Goal: Obtain resource: Download file/media

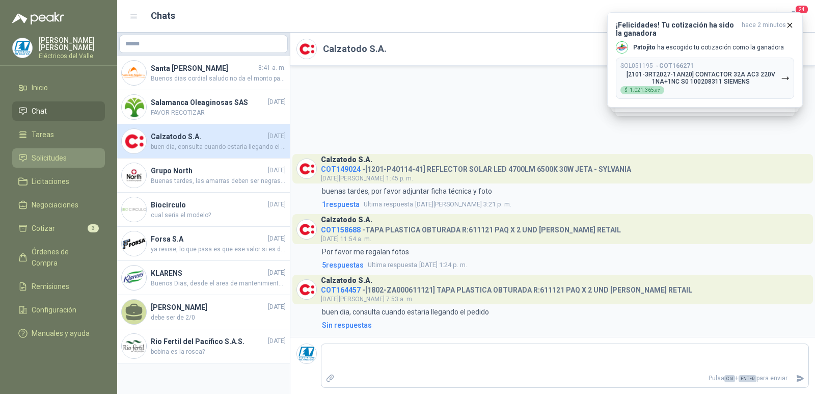
click at [45, 161] on span "Solicitudes" at bounding box center [49, 157] width 35 height 11
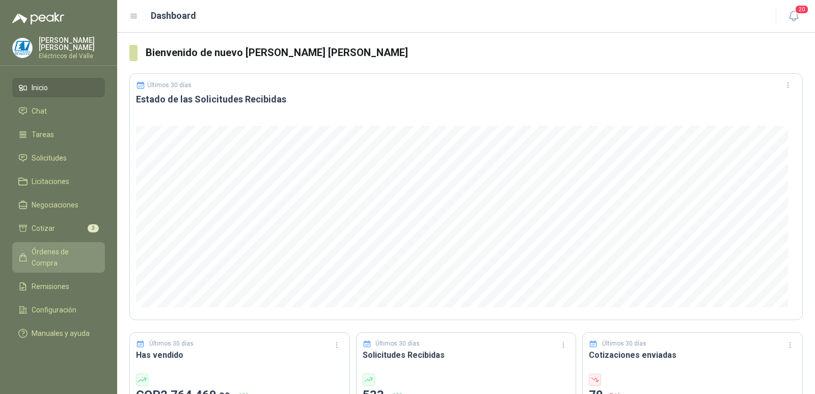
click at [66, 247] on span "Órdenes de Compra" at bounding box center [64, 257] width 64 height 22
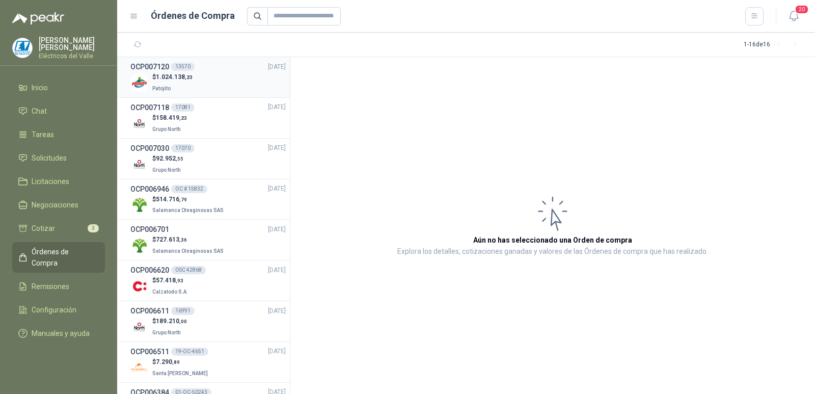
click at [213, 85] on div "$ 1.024.138 ,23 Patojito" at bounding box center [207, 82] width 155 height 21
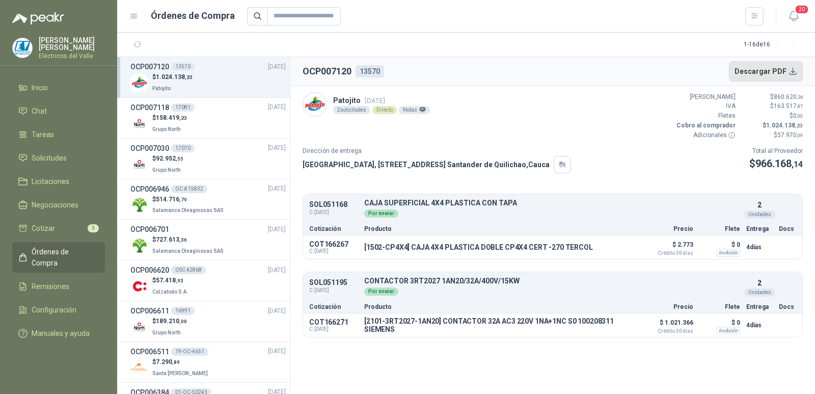
click at [795, 74] on button "Descargar PDF" at bounding box center [766, 71] width 74 height 20
copy p "2101-3RT2027-1AN20"
drag, startPoint x: 367, startPoint y: 319, endPoint x: 437, endPoint y: 314, distance: 71.0
click at [437, 314] on div "COT166271 C: [DATE] [2101-3RT2027-1AN20] CONTACTOR 32A AC3 220V 1NA+1NC S0 1002…" at bounding box center [552, 324] width 499 height 23
click at [610, 244] on button "Detalles" at bounding box center [612, 247] width 48 height 14
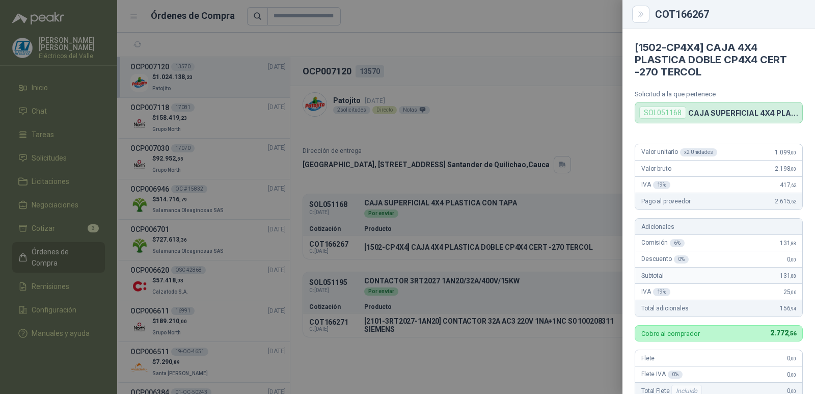
click at [421, 206] on div at bounding box center [407, 197] width 815 height 394
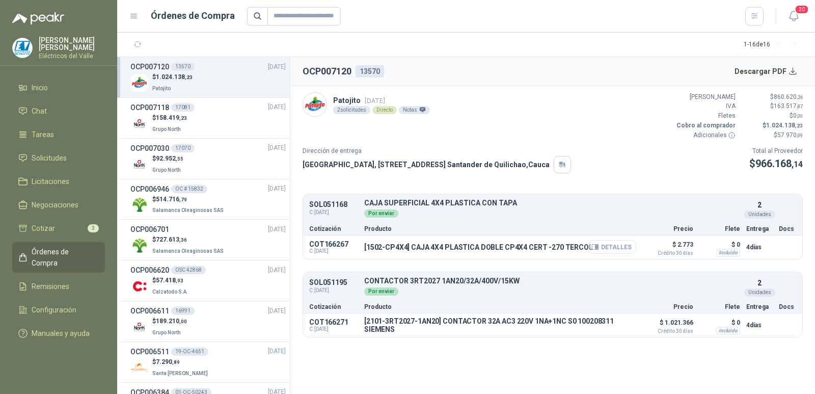
click at [613, 246] on button "Detalles" at bounding box center [612, 247] width 48 height 14
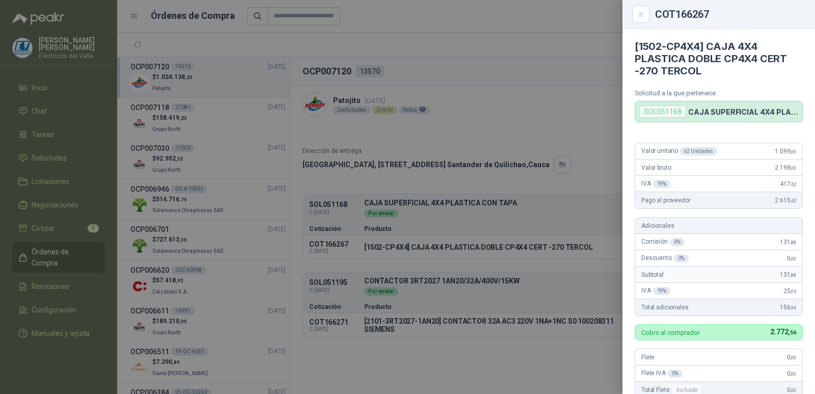
scroll to position [0, 0]
click at [504, 116] on div at bounding box center [407, 197] width 815 height 394
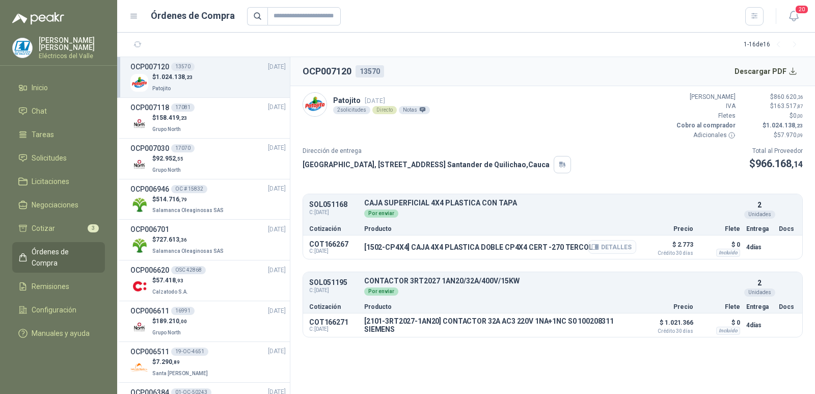
click at [608, 247] on button "Detalles" at bounding box center [612, 247] width 48 height 14
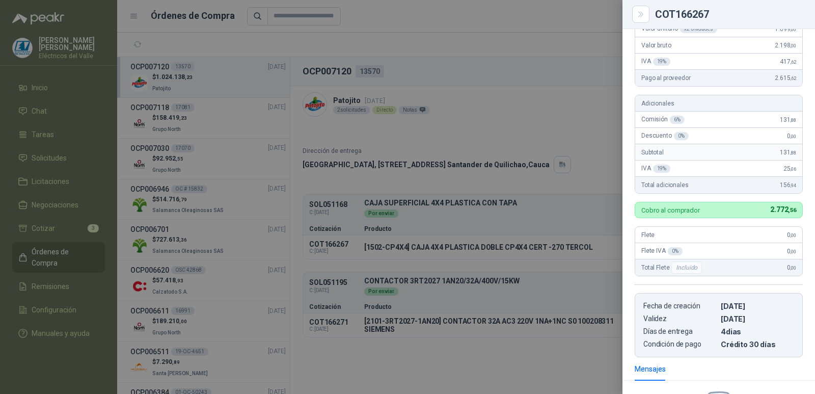
scroll to position [0, 0]
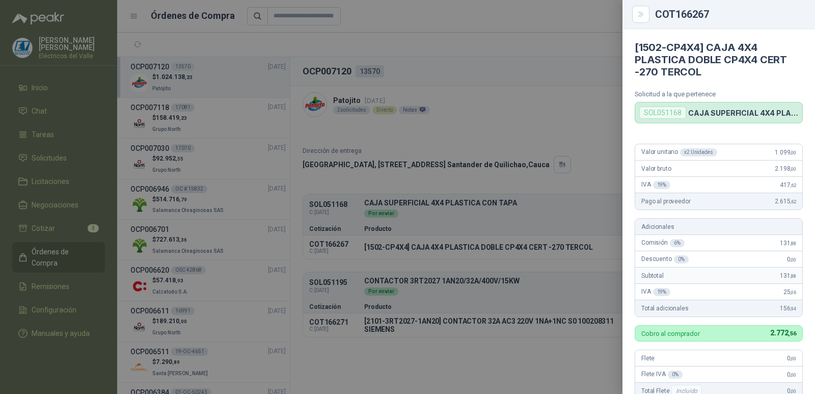
click at [540, 116] on div at bounding box center [407, 197] width 815 height 394
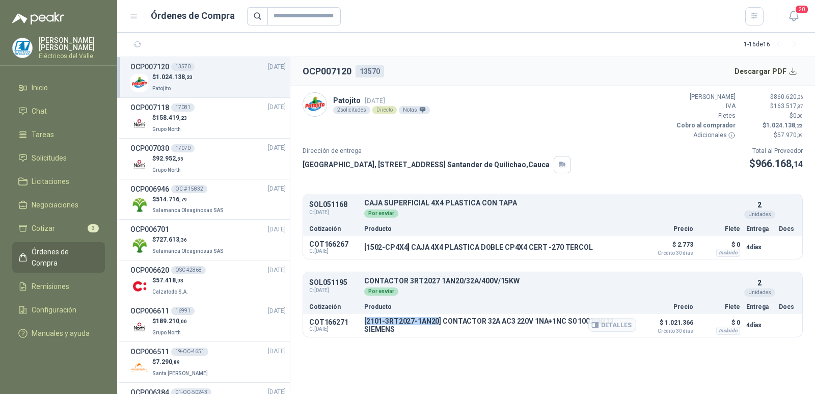
copy p "2101-3RT2027-1AN20"
drag, startPoint x: 367, startPoint y: 319, endPoint x: 439, endPoint y: 320, distance: 72.3
click at [439, 320] on p "[2101-3RT2027-1AN20] CONTACTOR 32A AC3 220V 1NA+1NC S0 100208311 SIEMENS" at bounding box center [500, 325] width 272 height 16
click at [608, 322] on button "Detalles" at bounding box center [612, 325] width 48 height 14
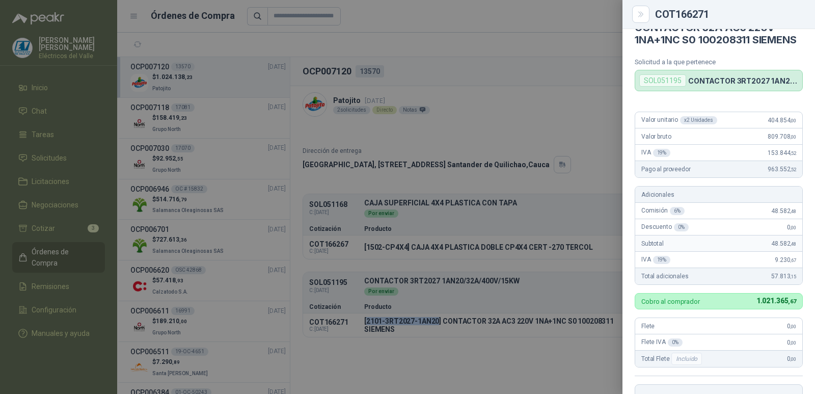
scroll to position [0, 0]
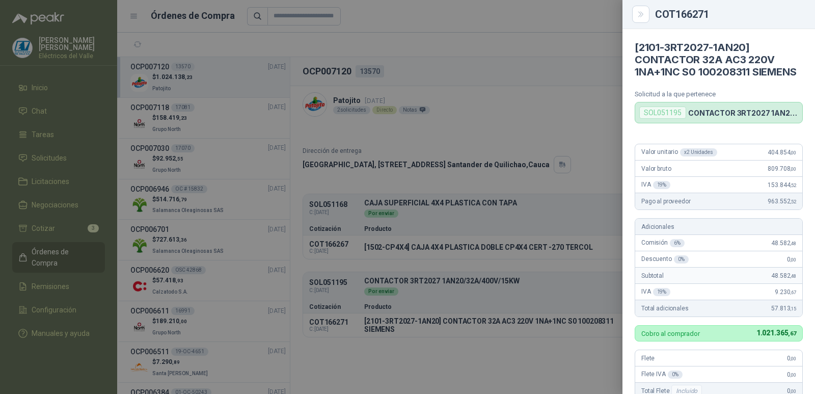
click at [496, 119] on div at bounding box center [407, 197] width 815 height 394
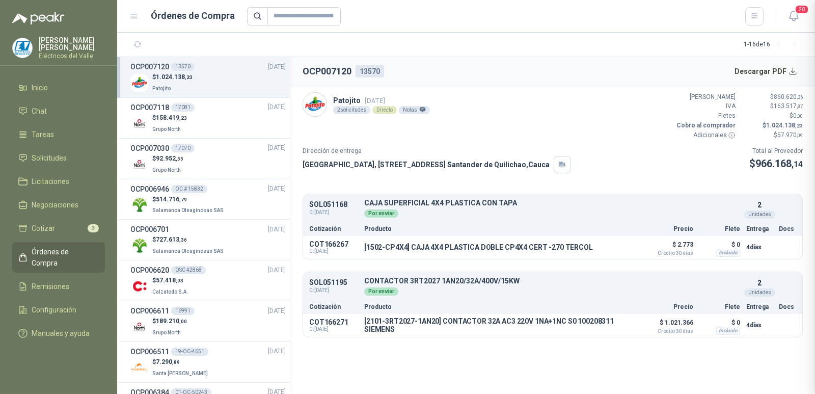
scroll to position [268, 0]
click at [178, 121] on p "$ 158.419 ,23" at bounding box center [169, 118] width 35 height 10
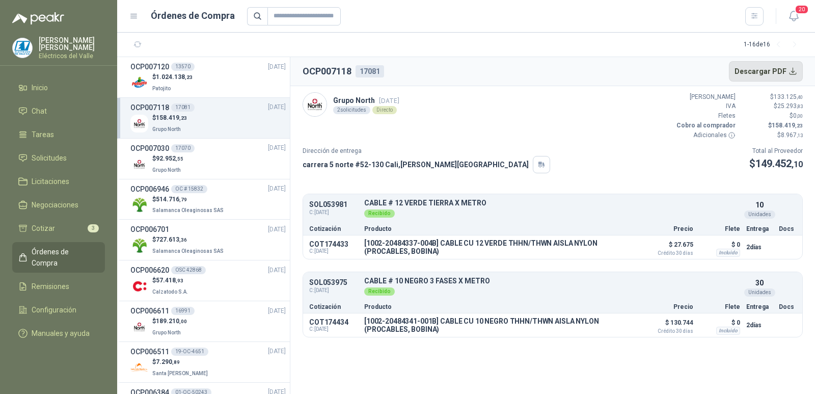
click at [796, 72] on button "Descargar PDF" at bounding box center [766, 71] width 74 height 20
click at [613, 246] on button "Detalles" at bounding box center [612, 247] width 48 height 14
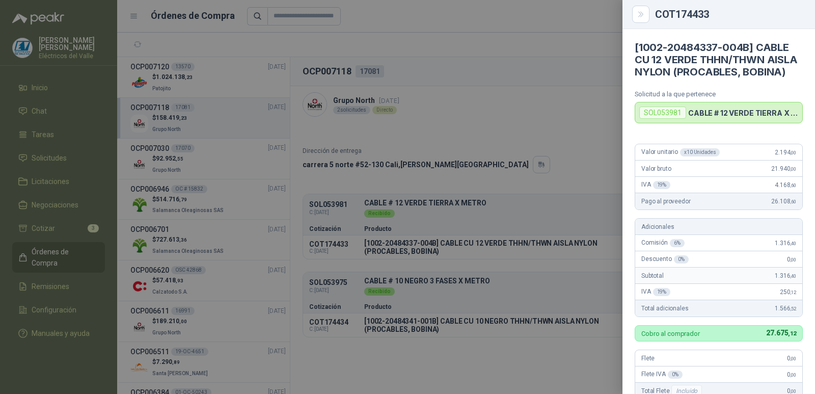
click at [574, 111] on div at bounding box center [407, 197] width 815 height 394
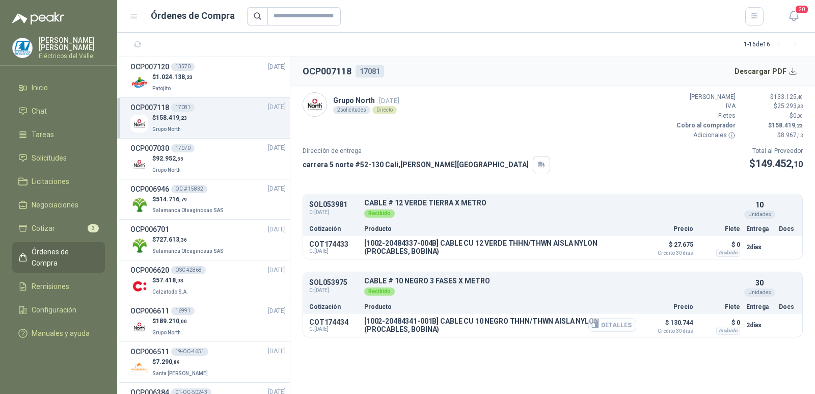
click at [609, 327] on button "Detalles" at bounding box center [612, 325] width 48 height 14
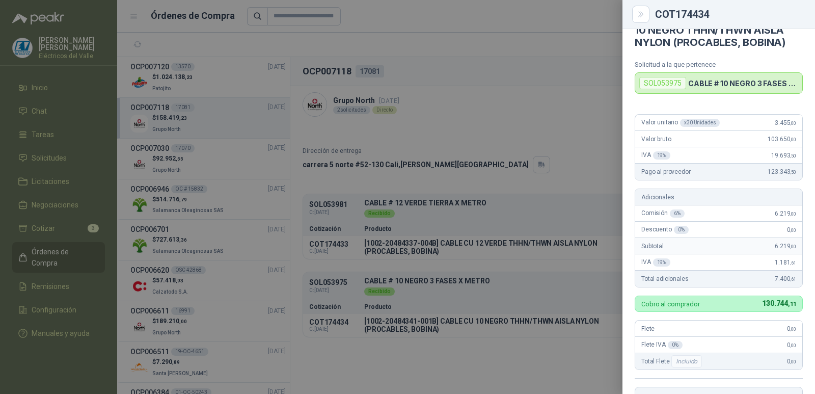
scroll to position [0, 0]
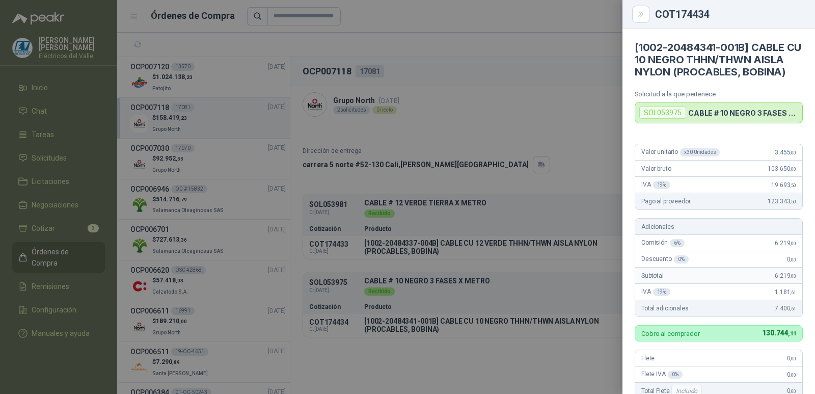
click at [564, 122] on div at bounding box center [407, 197] width 815 height 394
